Goal: Transaction & Acquisition: Purchase product/service

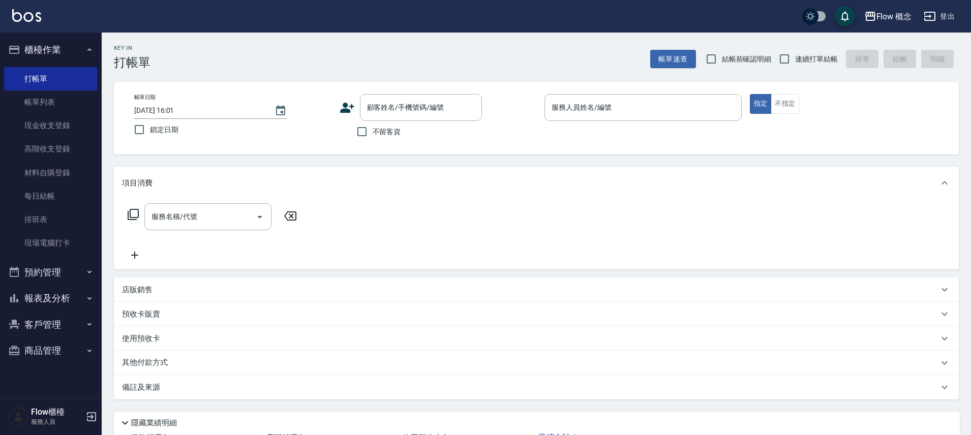
click at [382, 134] on span "不留客資" at bounding box center [387, 132] width 28 height 11
click at [373, 134] on input "不留客資" at bounding box center [361, 131] width 21 height 21
checkbox input "true"
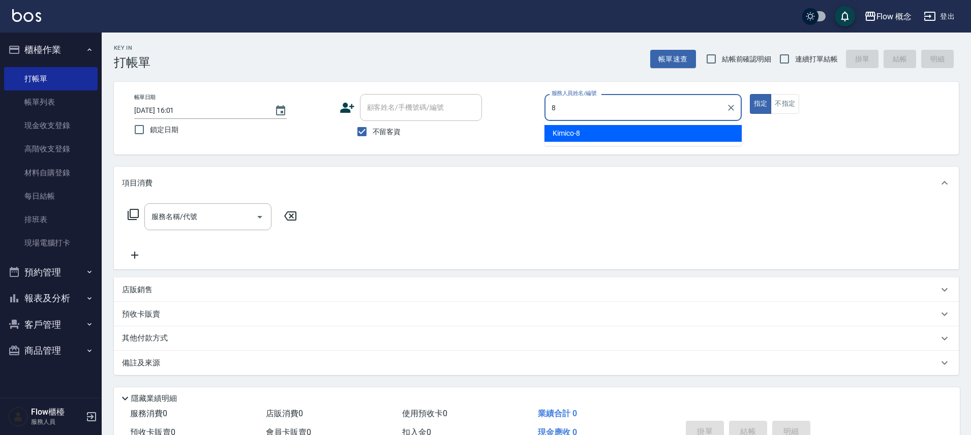
type input "Kimico-8"
type button "true"
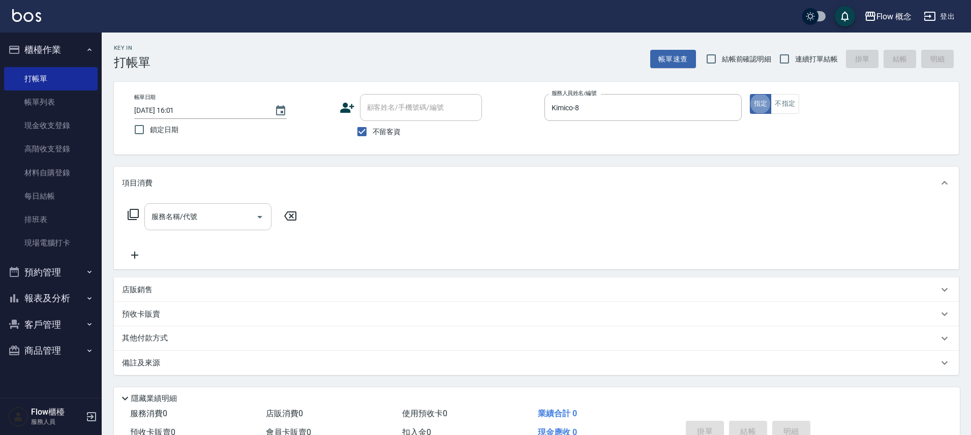
click at [210, 226] on div "服務名稱/代號" at bounding box center [207, 216] width 127 height 27
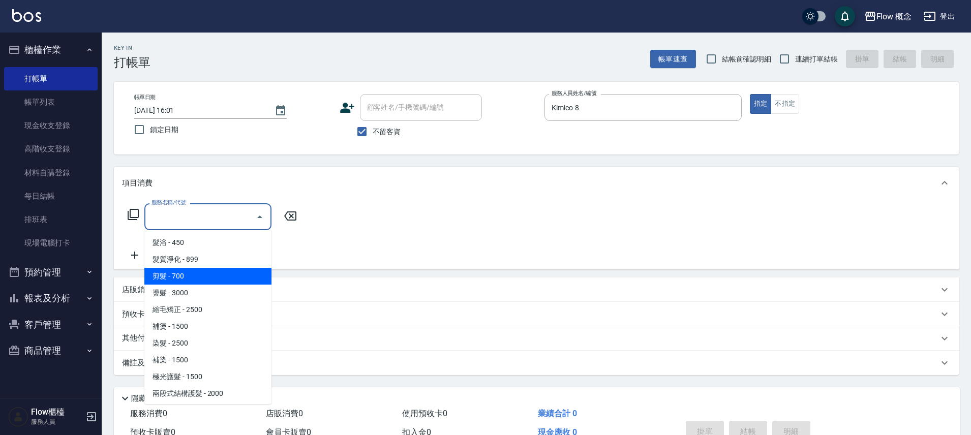
click at [170, 275] on span "剪髮 - 700" at bounding box center [207, 276] width 127 height 17
type input "剪髮(201)"
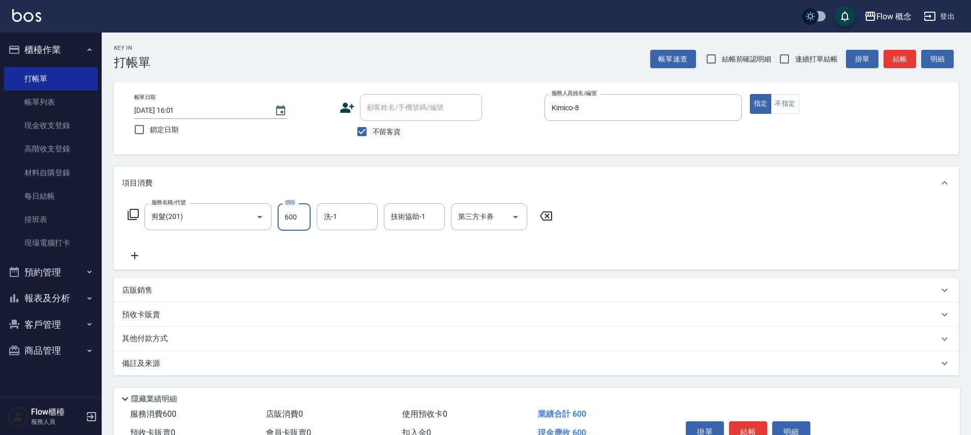
type input "600"
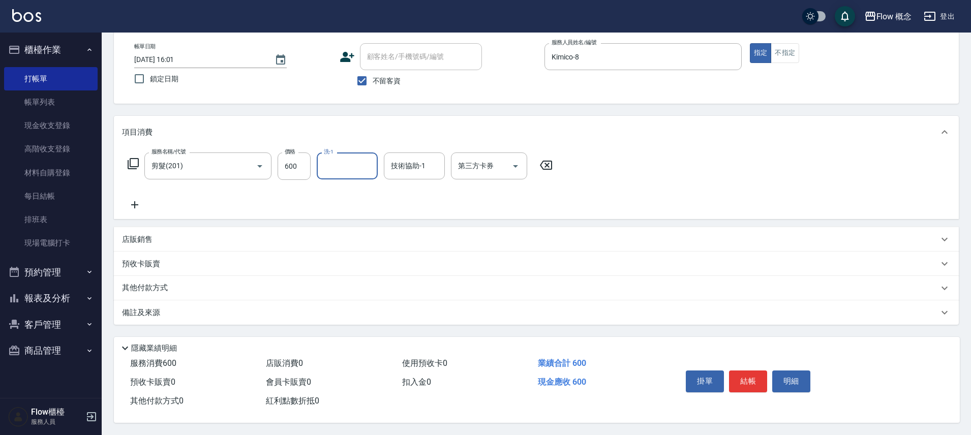
scroll to position [55, 0]
click at [744, 378] on button "結帳" at bounding box center [748, 381] width 38 height 21
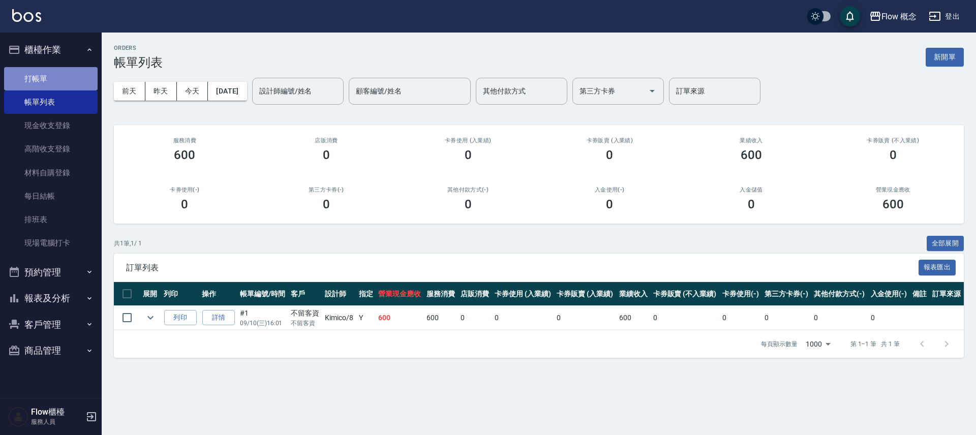
click at [56, 78] on link "打帳單" at bounding box center [51, 78] width 94 height 23
